Goal: Find contact information: Find contact information

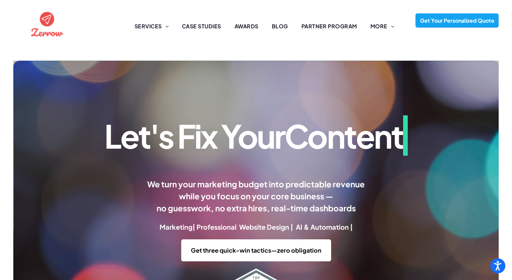
click at [149, 50] on div "Website Content Marketing SEO Conversion Rates Let's Fix Your Content We turn y…" at bounding box center [256, 204] width 512 height 314
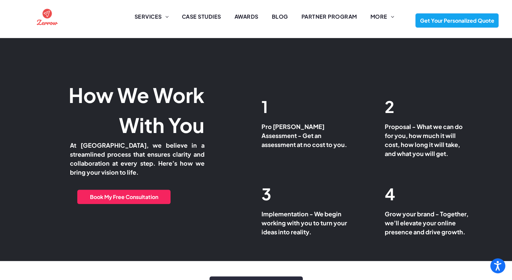
scroll to position [2471, 0]
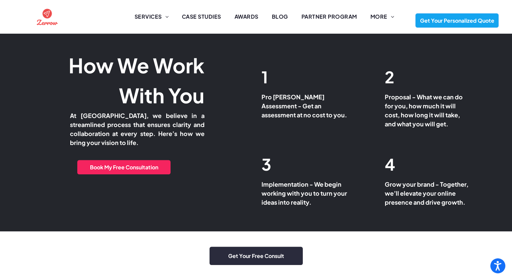
click at [252, 238] on div "Get Your Free Consult" at bounding box center [256, 256] width 320 height 36
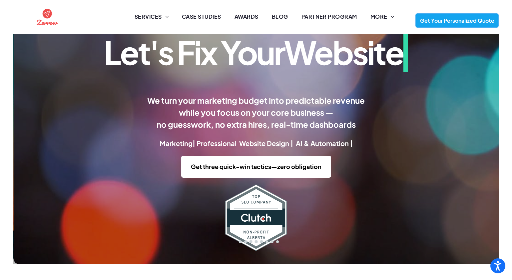
scroll to position [199, 0]
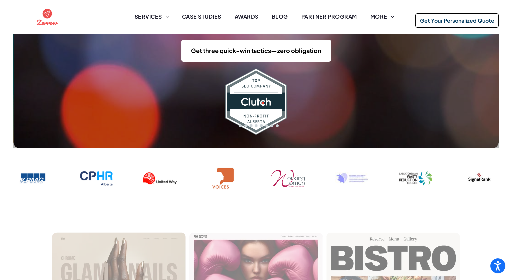
click at [438, 19] on span "Get Your Personalized Quote" at bounding box center [457, 21] width 79 height 14
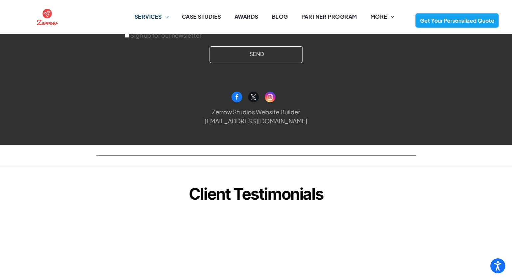
scroll to position [799, 0]
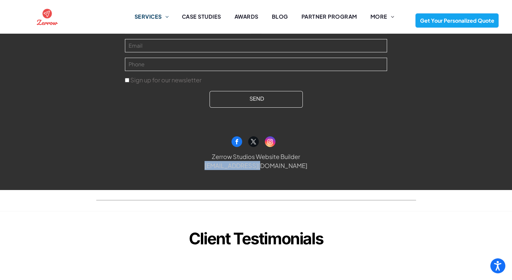
drag, startPoint x: 284, startPoint y: 166, endPoint x: 228, endPoint y: 169, distance: 55.7
click at [228, 169] on div "Hello@Zerrow.com" at bounding box center [256, 165] width 320 height 9
copy font "Hello@Zerrow.com"
